Goal: Information Seeking & Learning: Learn about a topic

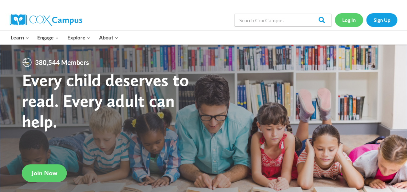
click at [347, 23] on link "Log In" at bounding box center [349, 19] width 28 height 13
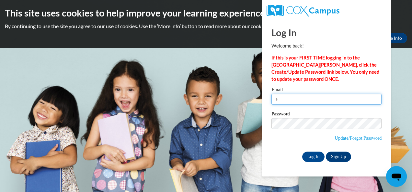
click at [289, 98] on input "s" at bounding box center [326, 99] width 110 height 11
type input "spaynereading@gmail.com"
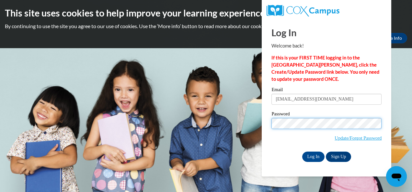
click at [302, 152] on input "Log In" at bounding box center [313, 157] width 23 height 10
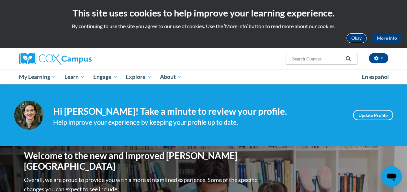
click at [358, 39] on button "Okay" at bounding box center [356, 38] width 21 height 10
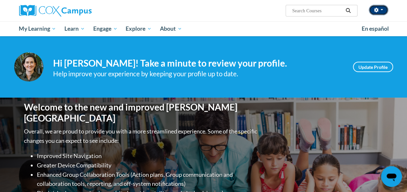
click at [382, 8] on button "button" at bounding box center [378, 10] width 19 height 10
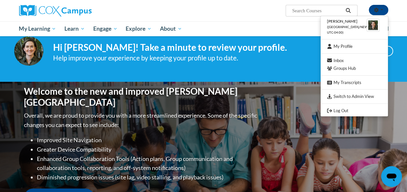
scroll to position [16, 0]
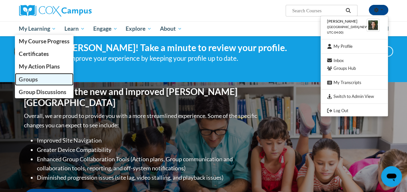
click at [28, 78] on span "Groups" at bounding box center [28, 79] width 19 height 7
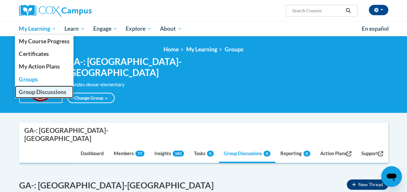
click at [31, 92] on span "Group Discussions" at bounding box center [42, 92] width 47 height 7
click at [27, 92] on span "Group Discussions" at bounding box center [42, 92] width 47 height 7
click at [24, 91] on span "Group Discussions" at bounding box center [42, 92] width 47 height 7
click at [51, 93] on span "Group Discussions" at bounding box center [42, 92] width 47 height 7
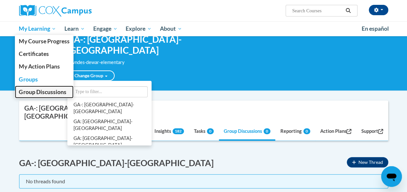
scroll to position [23, 0]
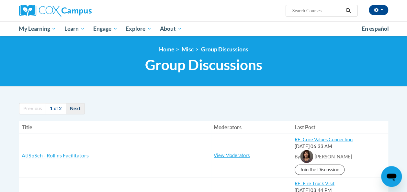
click at [74, 108] on link "Next" at bounding box center [75, 108] width 19 height 11
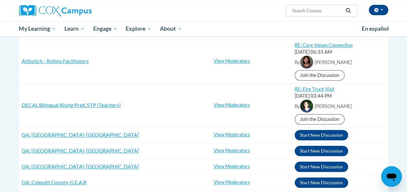
scroll to position [96, 0]
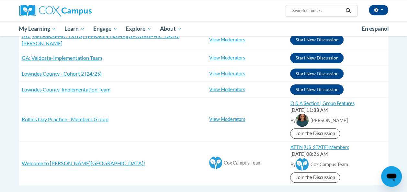
scroll to position [154, 0]
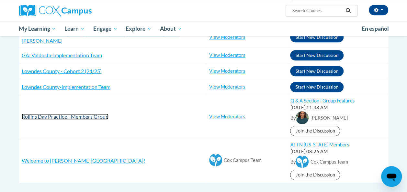
click at [63, 114] on span "Rollins Day Practice - Members Group" at bounding box center [65, 117] width 87 height 6
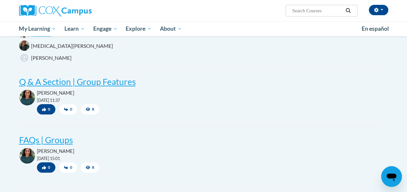
scroll to position [134, 0]
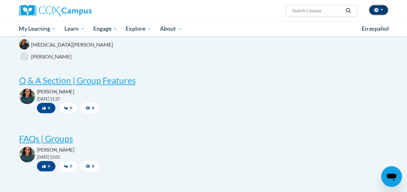
click at [381, 9] on button "button" at bounding box center [378, 10] width 19 height 10
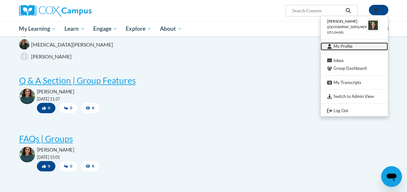
click at [344, 46] on link "My Profile" at bounding box center [353, 46] width 67 height 8
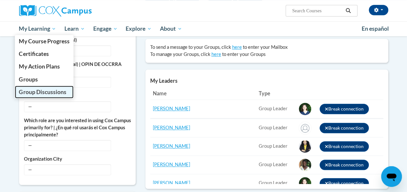
click at [39, 91] on span "Group Discussions" at bounding box center [42, 92] width 47 height 7
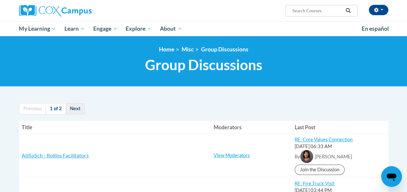
click at [73, 106] on link "Next" at bounding box center [75, 108] width 19 height 11
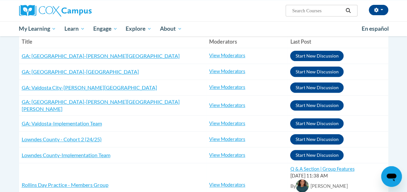
scroll to position [172, 0]
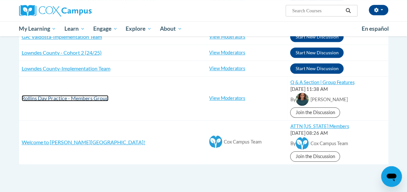
click at [66, 95] on span "Rollins Day Practice - Members Group" at bounding box center [65, 98] width 87 height 6
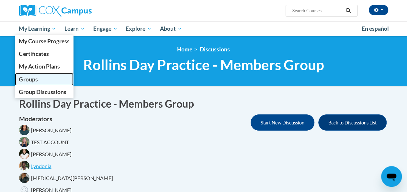
click at [40, 83] on link "Groups" at bounding box center [44, 79] width 59 height 13
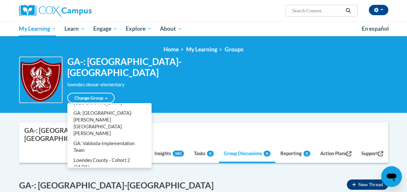
scroll to position [16, 0]
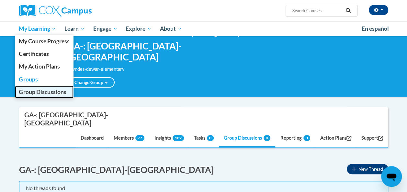
click at [42, 90] on span "Group Discussions" at bounding box center [42, 92] width 47 height 7
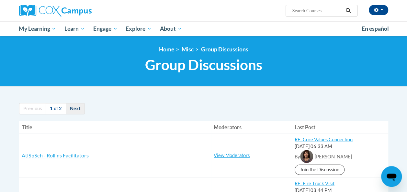
click at [74, 108] on link "Next" at bounding box center [75, 108] width 19 height 11
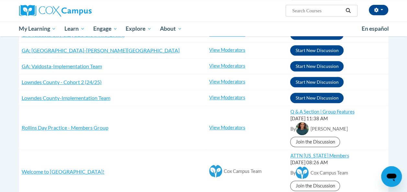
scroll to position [161, 0]
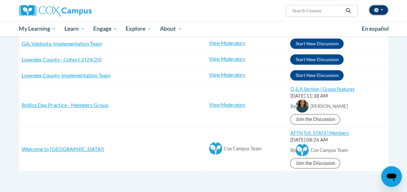
click at [383, 11] on button "button" at bounding box center [378, 10] width 19 height 10
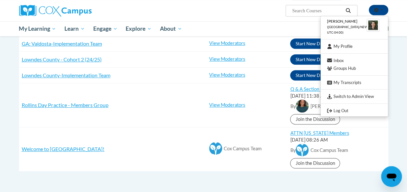
click at [266, 30] on ul "My Learning My Learning My Course Progress Certificates My Action Plans Groups …" at bounding box center [186, 28] width 342 height 15
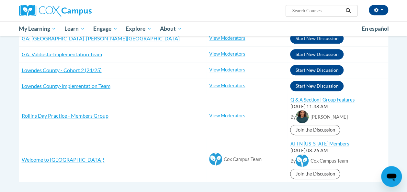
scroll to position [152, 0]
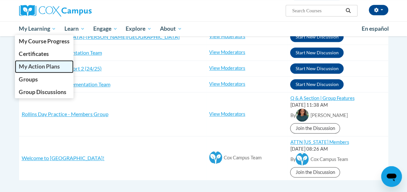
click at [31, 66] on span "My Action Plans" at bounding box center [39, 66] width 41 height 7
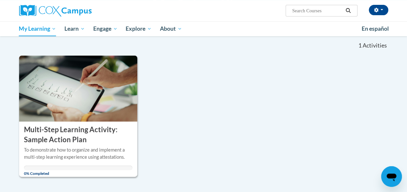
scroll to position [67, 0]
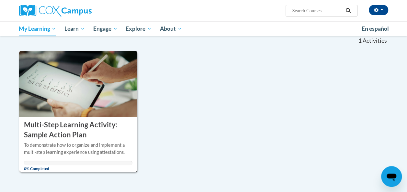
click at [95, 137] on h3 "Multi-Step Learning Activity: Sample Action Plan" at bounding box center [78, 130] width 109 height 20
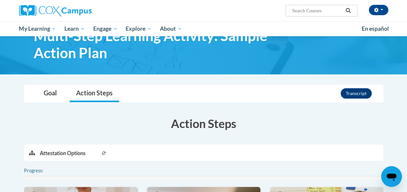
scroll to position [24, 0]
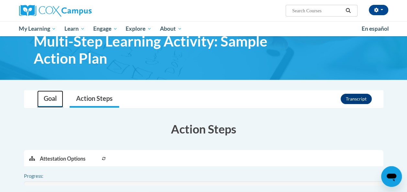
click at [50, 98] on link "Goal" at bounding box center [50, 99] width 26 height 17
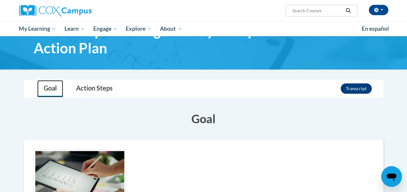
scroll to position [26, 0]
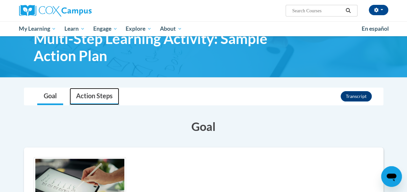
click at [108, 91] on link "Action Steps" at bounding box center [95, 96] width 50 height 17
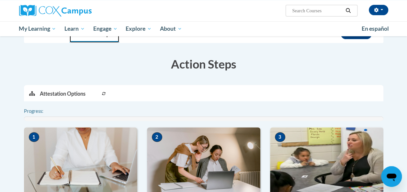
scroll to position [0, 0]
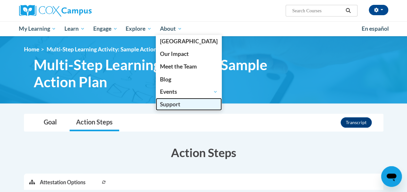
click at [172, 106] on span "Support" at bounding box center [170, 104] width 20 height 7
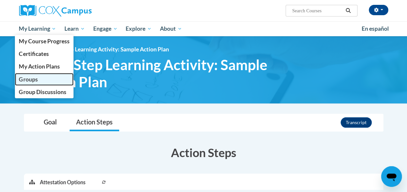
click at [28, 78] on span "Groups" at bounding box center [28, 79] width 19 height 7
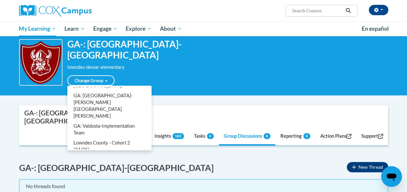
scroll to position [21, 0]
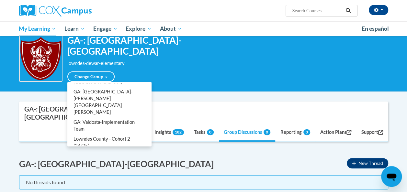
click at [181, 67] on div "Change Group [GEOGRAPHIC_DATA]-: [GEOGRAPHIC_DATA]-[GEOGRAPHIC_DATA] [GEOGRAPHI…" at bounding box center [164, 74] width 194 height 15
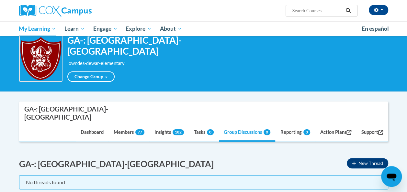
click at [142, 60] on div "lowndes-dewar-elementary" at bounding box center [164, 63] width 194 height 7
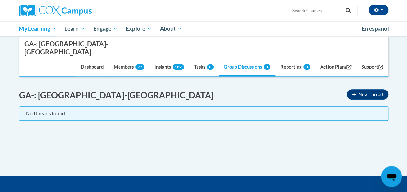
scroll to position [0, 0]
